Goal: Navigation & Orientation: Find specific page/section

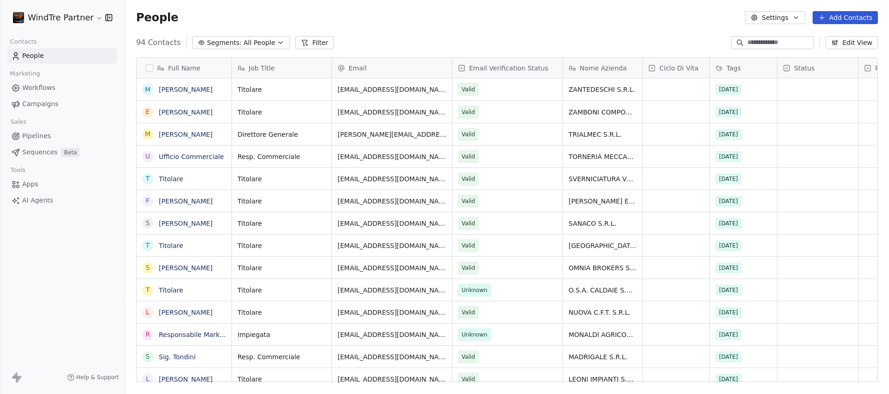
scroll to position [340, 757]
click at [35, 183] on span "Apps" at bounding box center [30, 184] width 16 height 10
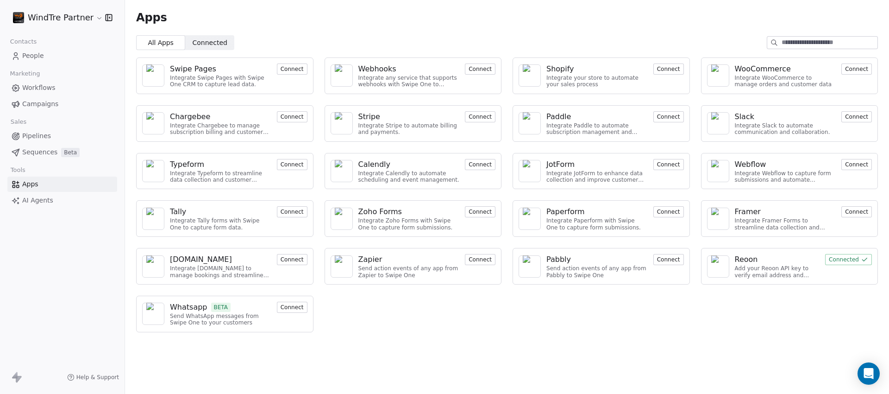
click at [36, 202] on span "AI Agents" at bounding box center [37, 200] width 31 height 10
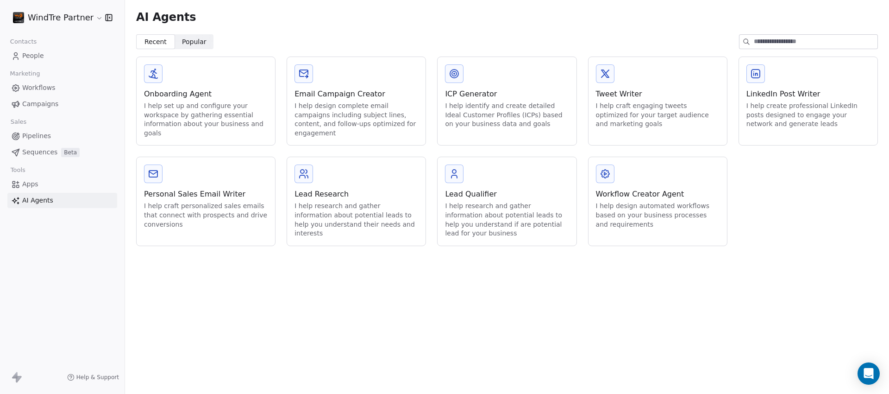
click at [384, 82] on div "Email Campaign Creator I help design complete email campaigns including subject…" at bounding box center [356, 101] width 139 height 88
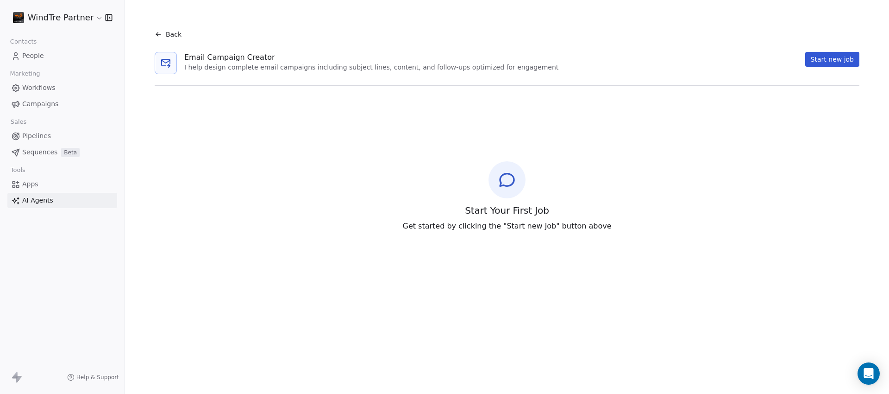
click at [170, 32] on span "Back" at bounding box center [174, 34] width 16 height 9
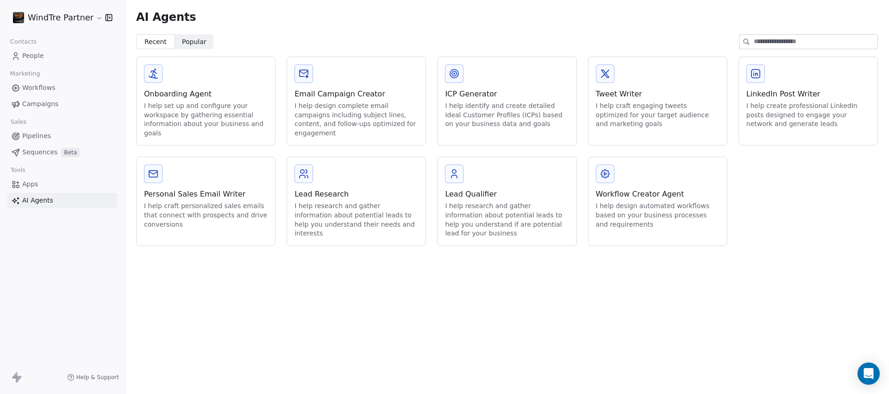
click at [226, 88] on div "Onboarding Agent I help set up and configure your workspace by gathering essent…" at bounding box center [206, 101] width 139 height 88
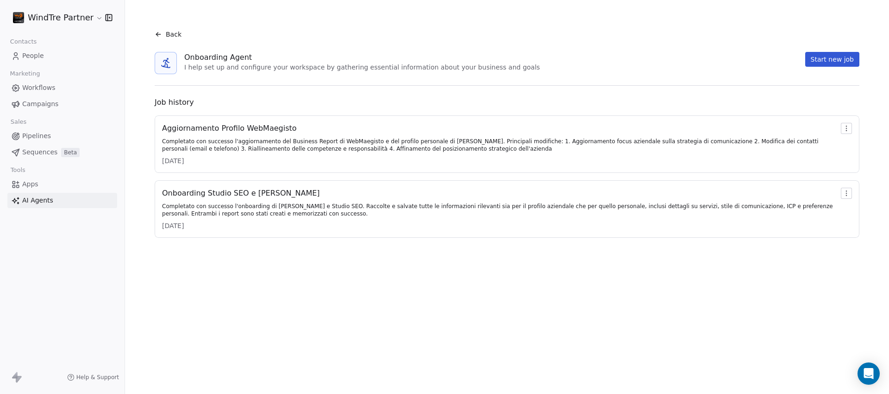
click at [846, 128] on html "WindTre Partner Contacts People Marketing Workflows Campaigns Sales Pipelines S…" at bounding box center [444, 197] width 889 height 394
click at [850, 145] on span "Rename" at bounding box center [853, 144] width 26 height 9
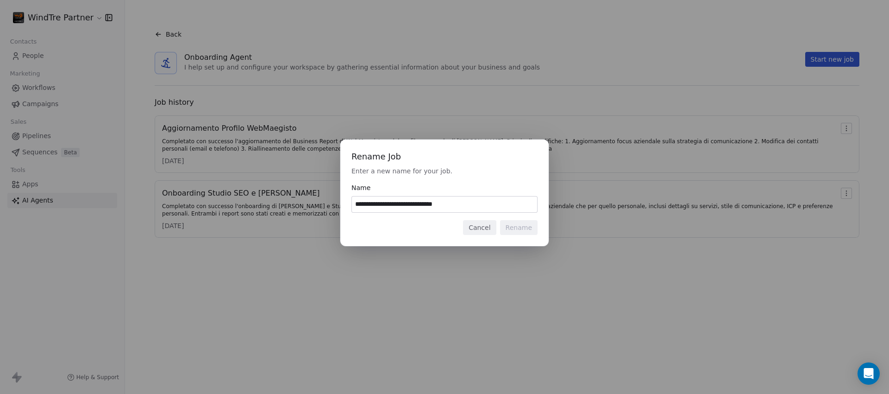
click at [423, 206] on input "**********" at bounding box center [444, 204] width 185 height 16
type input "**********"
click at [513, 229] on button "Rename" at bounding box center [519, 227] width 38 height 15
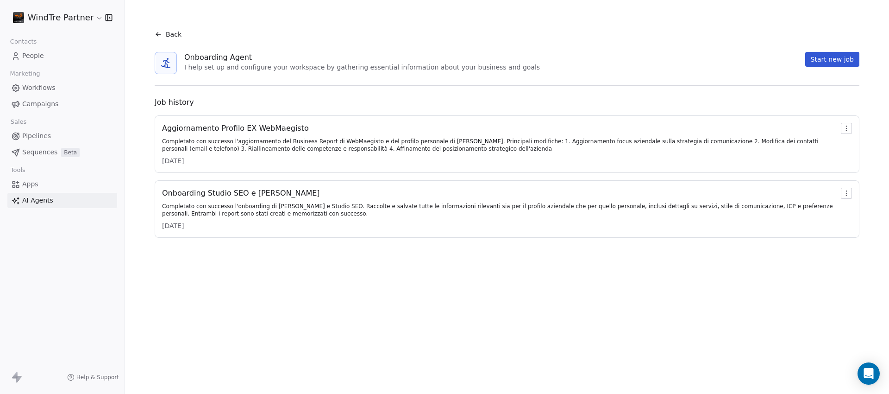
click at [847, 195] on html "WindTre Partner Contacts People Marketing Workflows Campaigns Sales Pipelines S…" at bounding box center [444, 197] width 889 height 394
click at [95, 19] on html "WindTre Partner Contacts People Marketing Workflows Campaigns Sales Pipelines S…" at bounding box center [444, 197] width 889 height 394
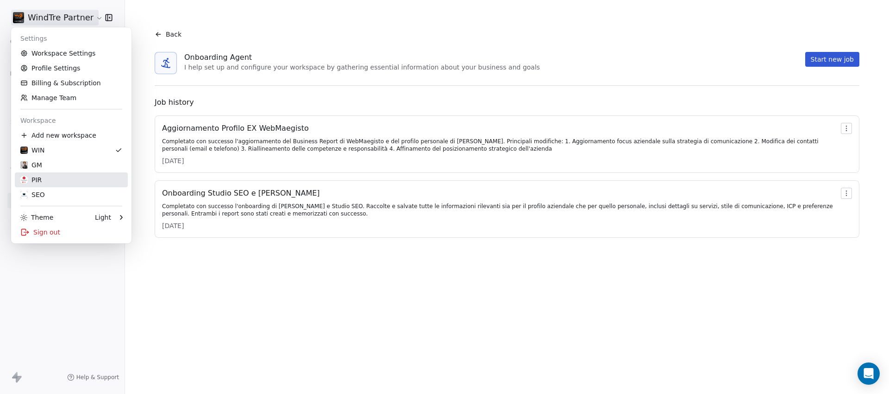
click at [68, 185] on link "PIR" at bounding box center [71, 179] width 113 height 15
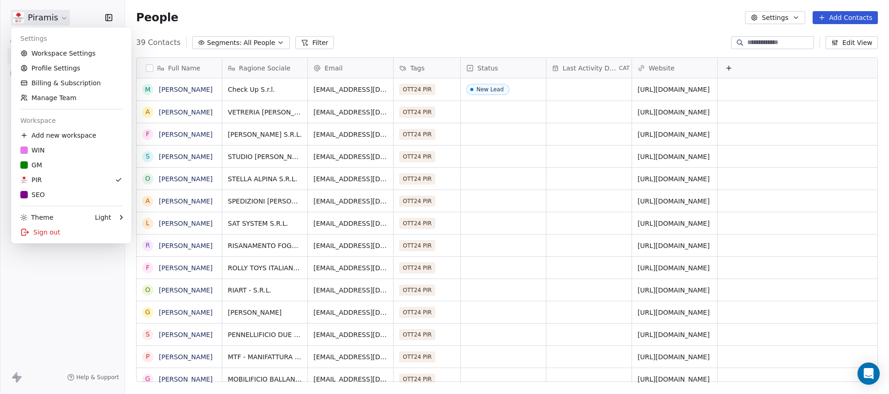
click at [63, 17] on html "Piramis Contacts People Marketing Workflows Campaigns Sales Pipelines Sequences…" at bounding box center [444, 197] width 889 height 394
click at [64, 150] on div "WIN" at bounding box center [71, 149] width 102 height 9
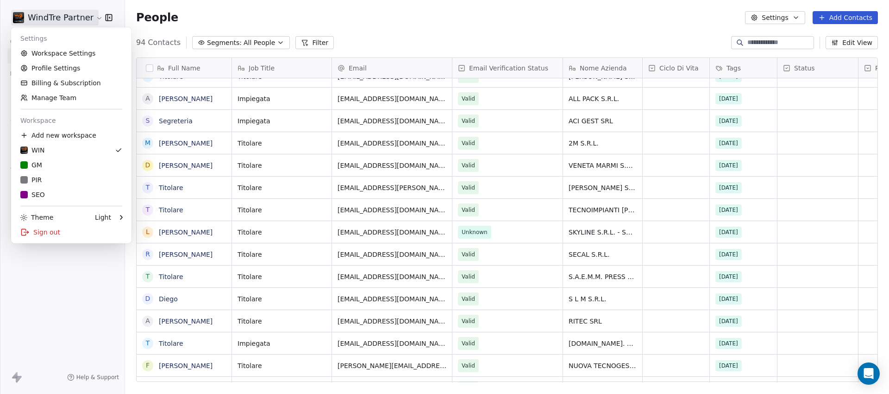
click at [67, 17] on html "WindTre Partner Contacts People Marketing Workflows Campaigns Sales Pipelines S…" at bounding box center [444, 197] width 889 height 394
click at [57, 169] on div "GM" at bounding box center [71, 164] width 102 height 9
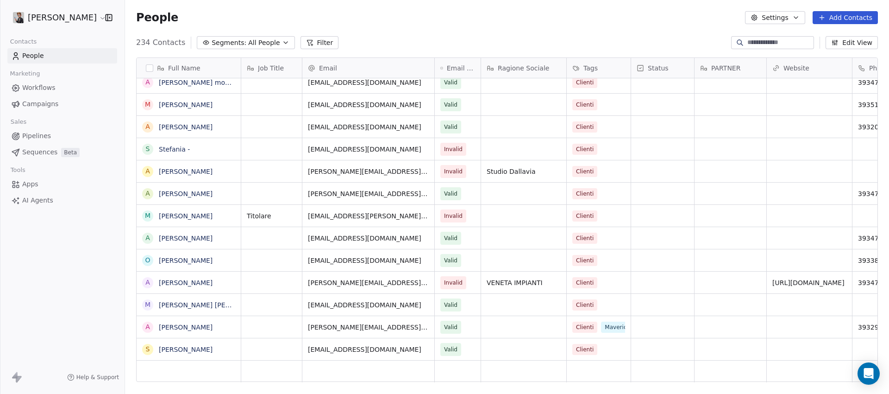
click at [92, 16] on html "[PERSON_NAME] Contacts People Marketing Workflows Campaigns Sales Pipelines Seq…" at bounding box center [444, 197] width 889 height 394
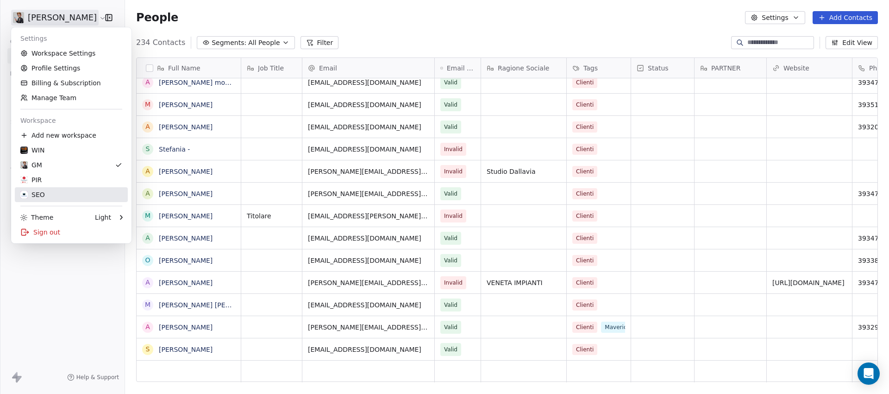
click at [55, 197] on div "SEO" at bounding box center [71, 194] width 102 height 9
